Goal: Information Seeking & Learning: Learn about a topic

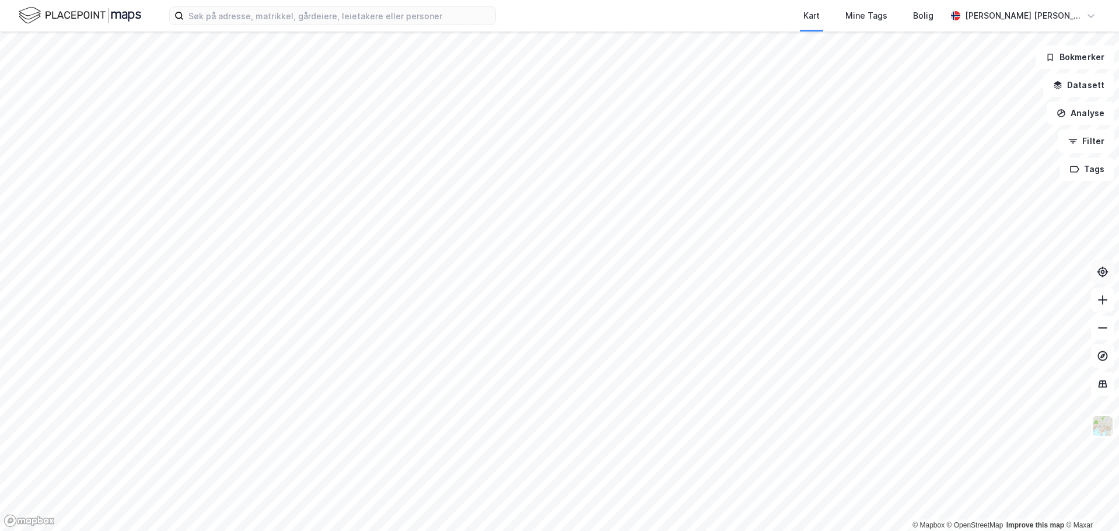
click at [1100, 276] on icon at bounding box center [1103, 272] width 12 height 12
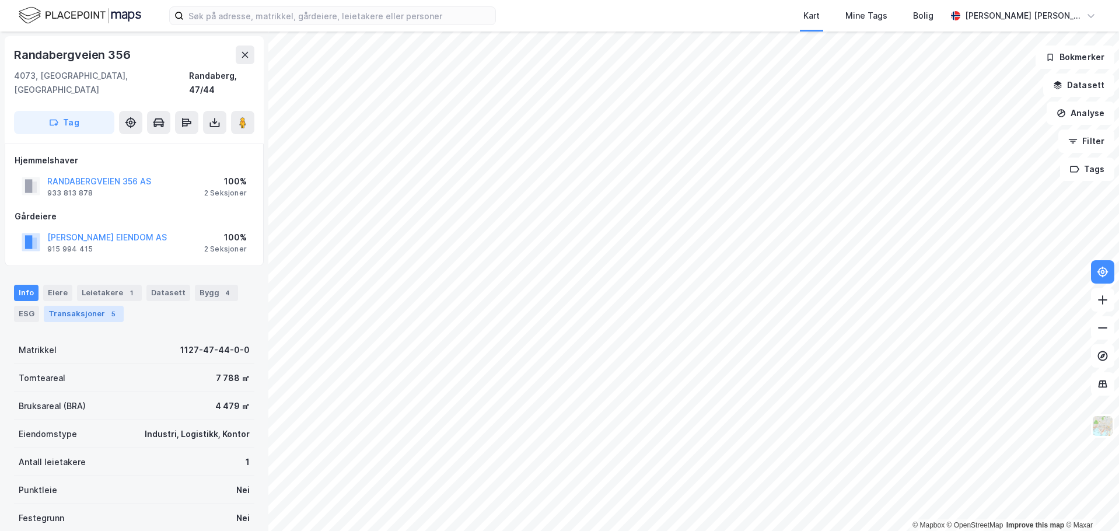
click at [93, 306] on div "Transaksjoner 5" at bounding box center [84, 314] width 80 height 16
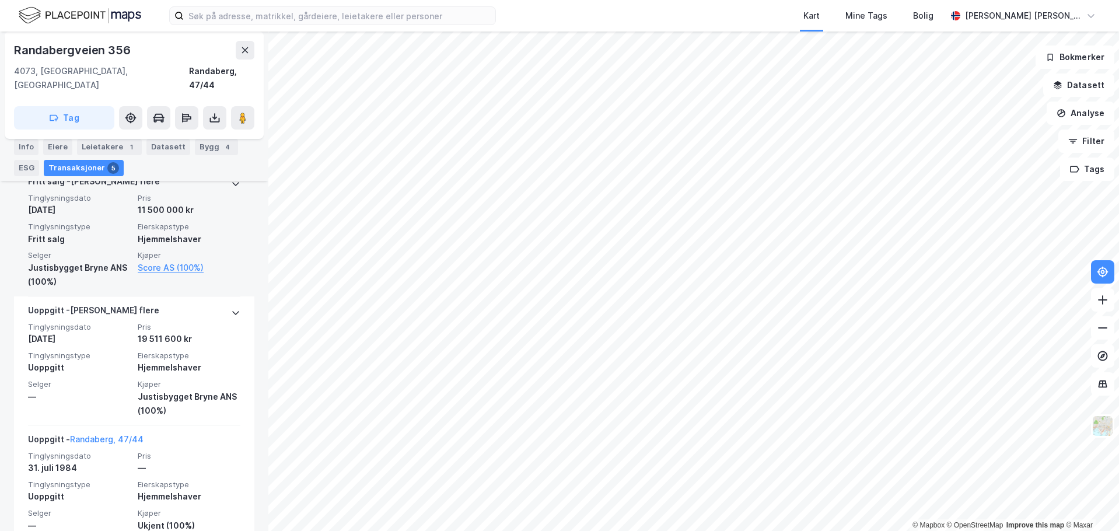
scroll to position [639, 0]
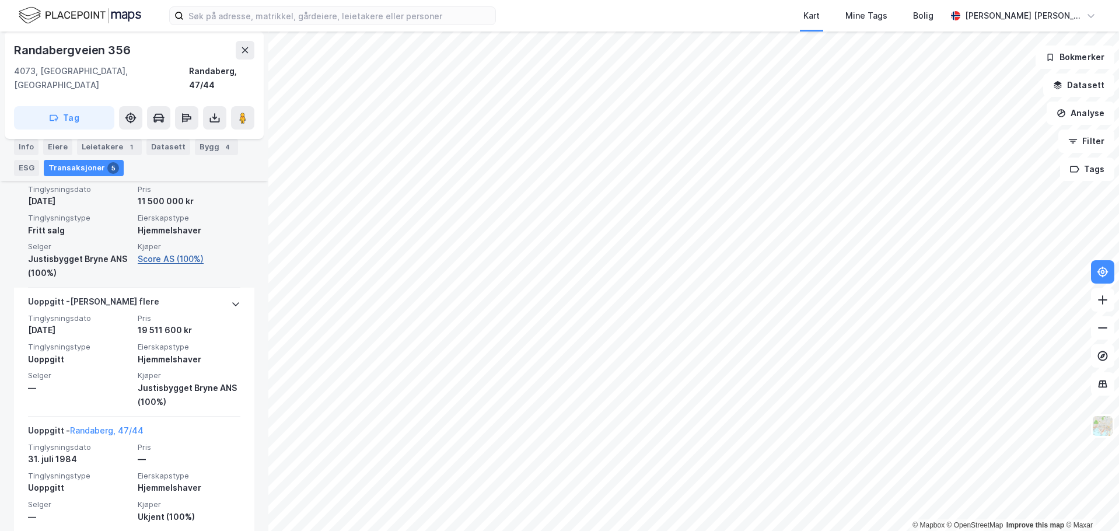
click at [166, 252] on link "Score AS (100%)" at bounding box center [189, 259] width 103 height 14
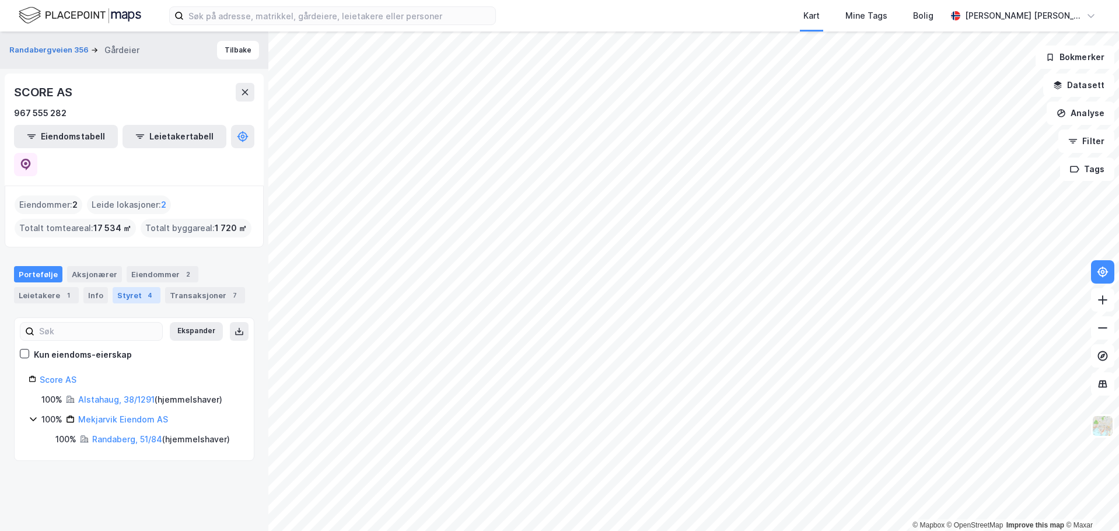
click at [137, 287] on div "Styret 4" at bounding box center [137, 295] width 48 height 16
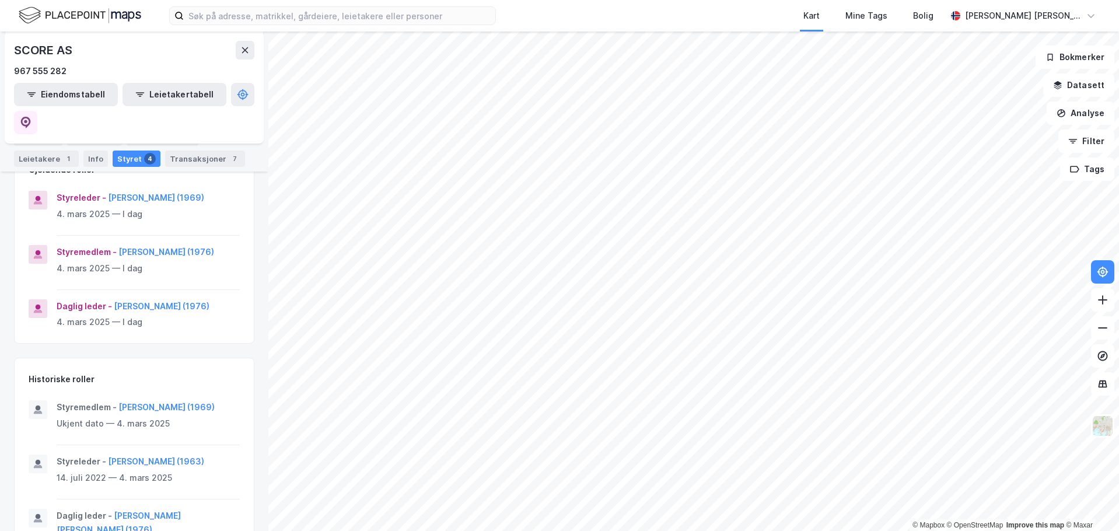
scroll to position [175, 0]
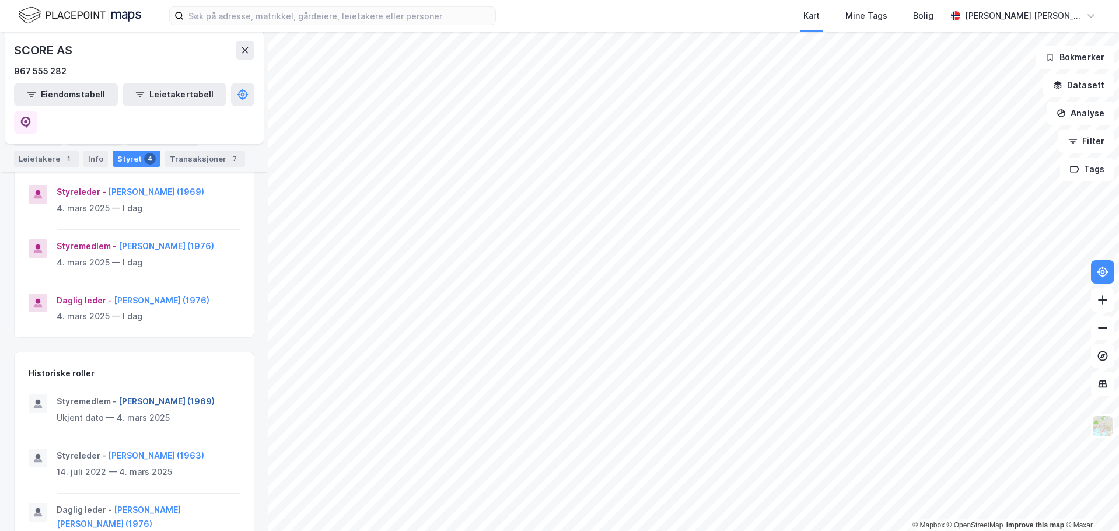
click at [0, 0] on button "[PERSON_NAME] (1969)" at bounding box center [0, 0] width 0 height 0
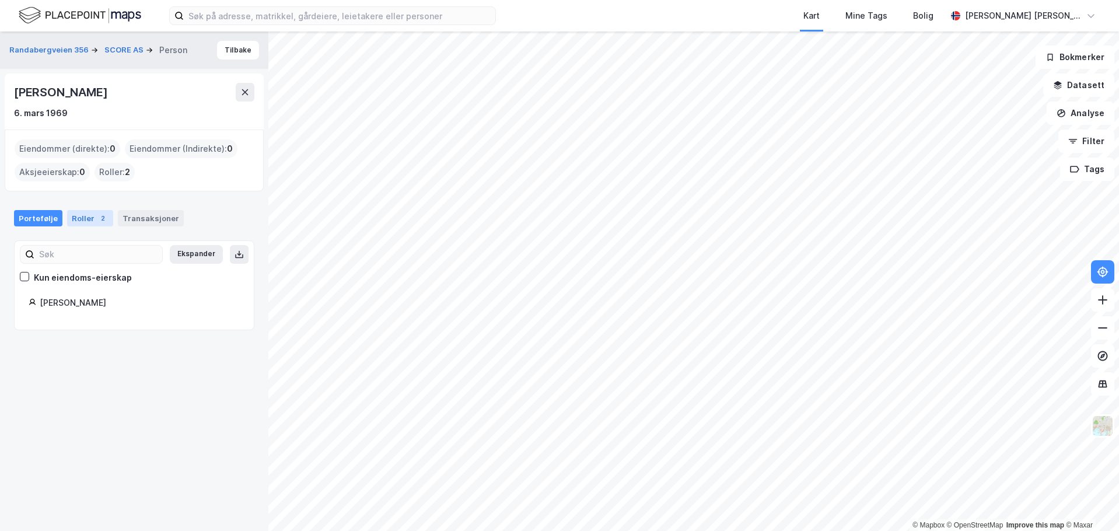
click at [83, 211] on div "Roller 2" at bounding box center [90, 218] width 46 height 16
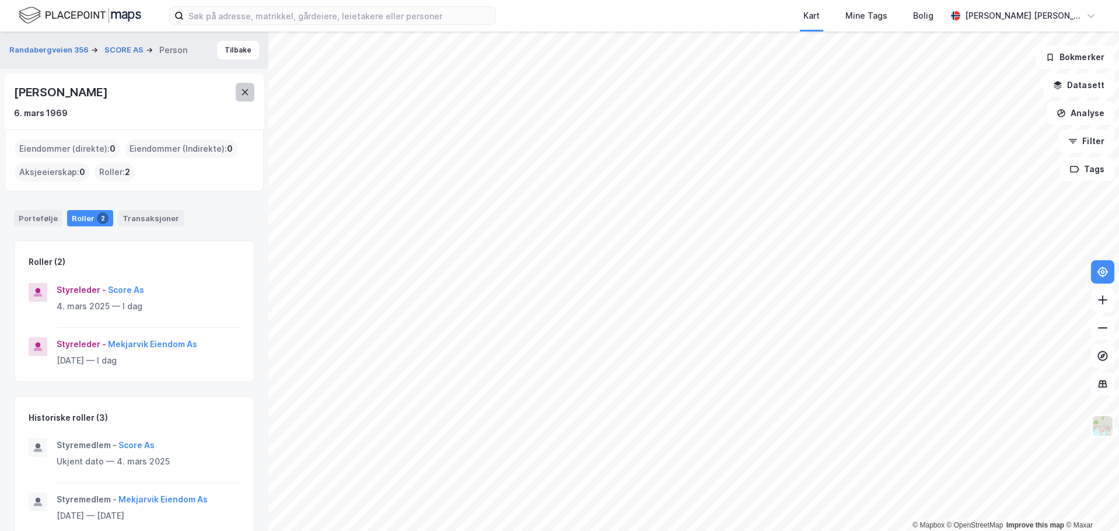
click at [248, 91] on icon at bounding box center [244, 91] width 9 height 9
